Goal: Check status: Check status

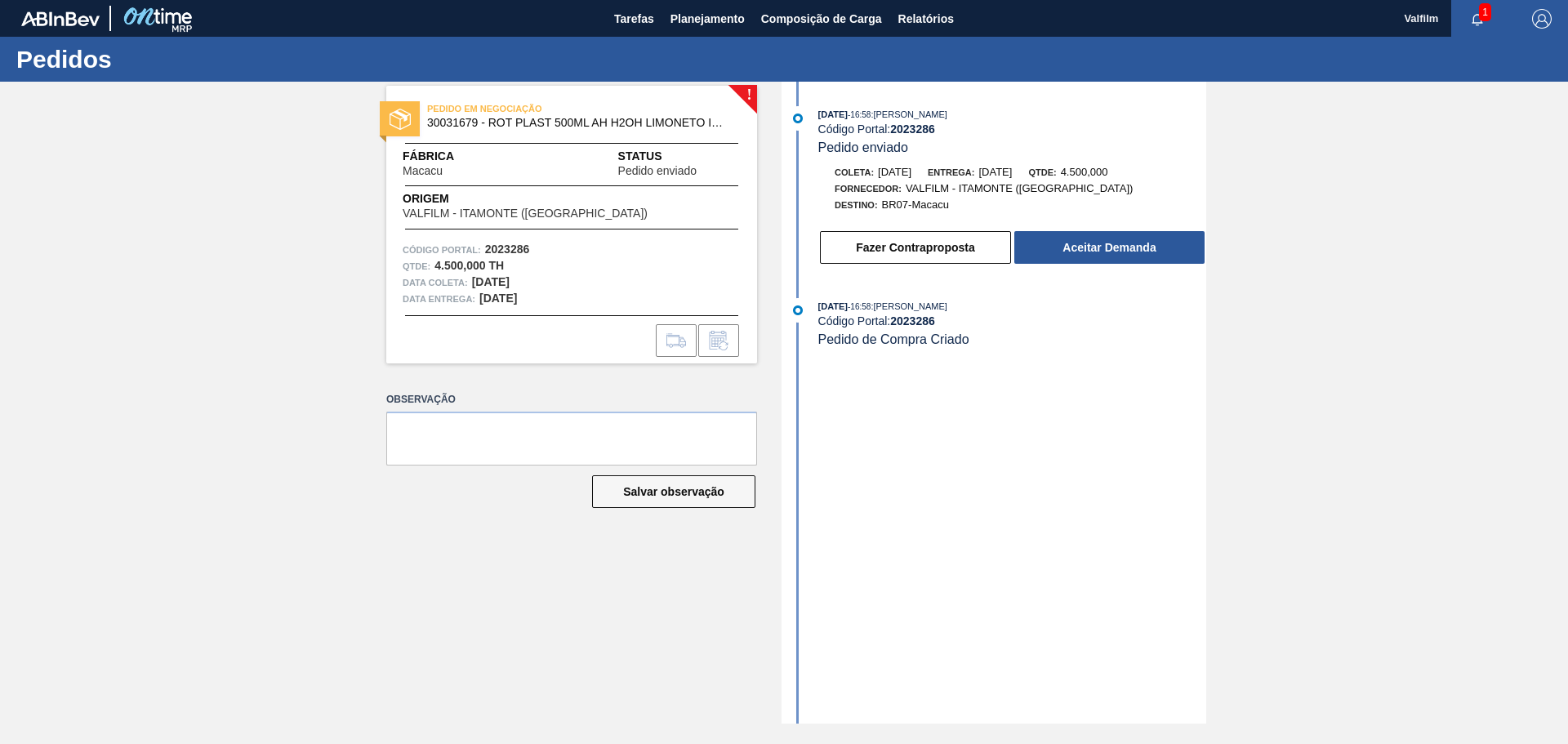
click at [1340, 655] on div "! PEDIDO EM NEGOCIAÇÃO 30031679 - ROT PLAST 500ML AH H2OH LIMONETO IN211 Fábric…" at bounding box center [784, 403] width 1568 height 642
click at [1381, 337] on div "! PEDIDO EM NEGOCIAÇÃO 30031679 - ROT PLAST 500ML AH H2OH LIMONETO IN211 Fábric…" at bounding box center [784, 403] width 1568 height 642
click at [1286, 346] on div "! PEDIDO EM NEGOCIAÇÃO 30031679 - ROT PLAST 500ML AH H2OH LIMONETO IN211 Fábric…" at bounding box center [784, 403] width 1568 height 642
click at [1325, 266] on div "! PEDIDO EM NEGOCIAÇÃO 30031679 - ROT PLAST 500ML AH H2OH LIMONETO IN211 Fábric…" at bounding box center [784, 403] width 1568 height 642
click at [1464, 244] on div "! PEDIDO EM NEGOCIAÇÃO 30031679 - ROT PLAST 500ML AH H2OH LIMONETO IN211 Fábric…" at bounding box center [784, 403] width 1568 height 642
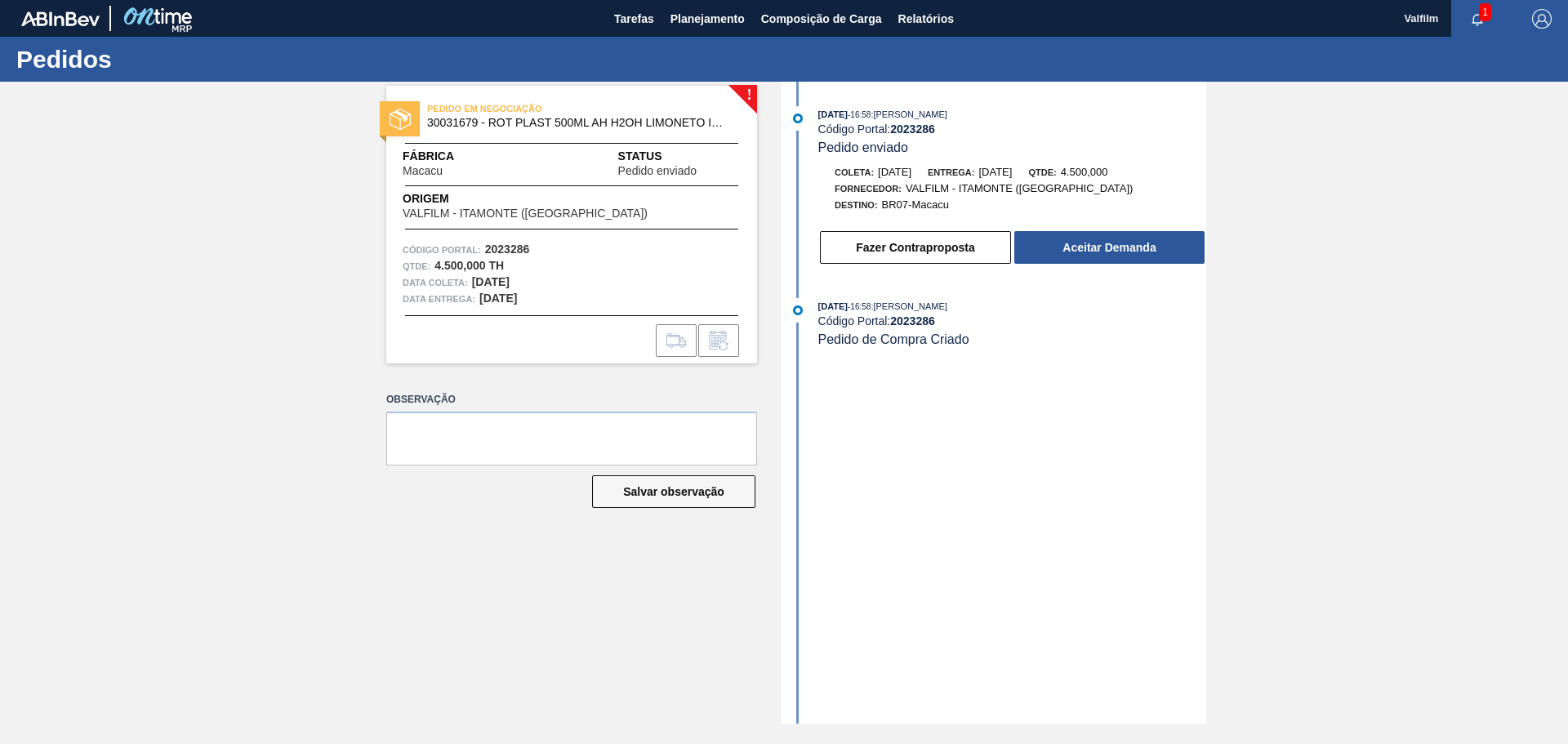
click at [1417, 259] on div "! PEDIDO EM NEGOCIAÇÃO 30031679 - ROT PLAST 500ML AH H2OH LIMONETO IN211 Fábric…" at bounding box center [784, 403] width 1568 height 642
click at [1469, 263] on div "! PEDIDO EM NEGOCIAÇÃO 30031679 - ROT PLAST 500ML AH H2OH LIMONETO IN211 Fábric…" at bounding box center [784, 403] width 1568 height 642
